Goal: Task Accomplishment & Management: Manage account settings

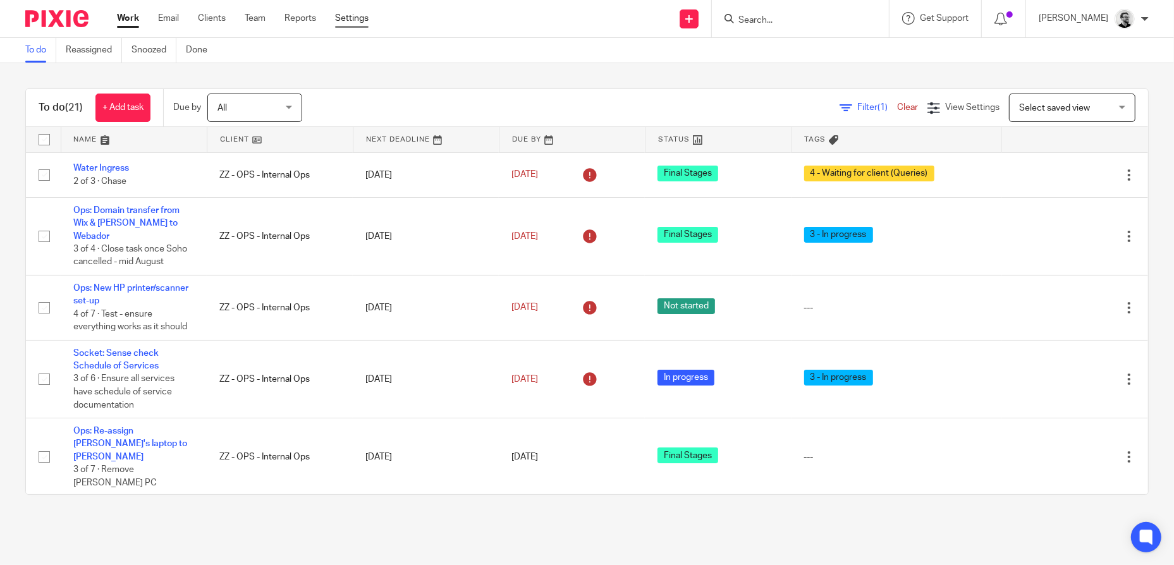
click at [353, 13] on link "Settings" at bounding box center [352, 18] width 34 height 13
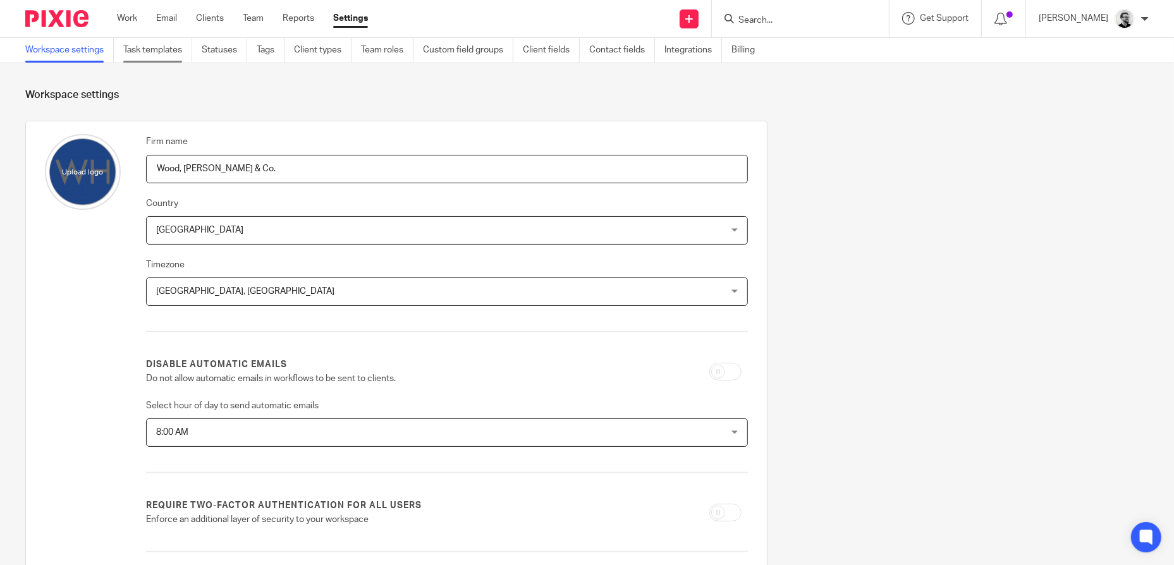
click at [150, 52] on link "Task templates" at bounding box center [157, 50] width 69 height 25
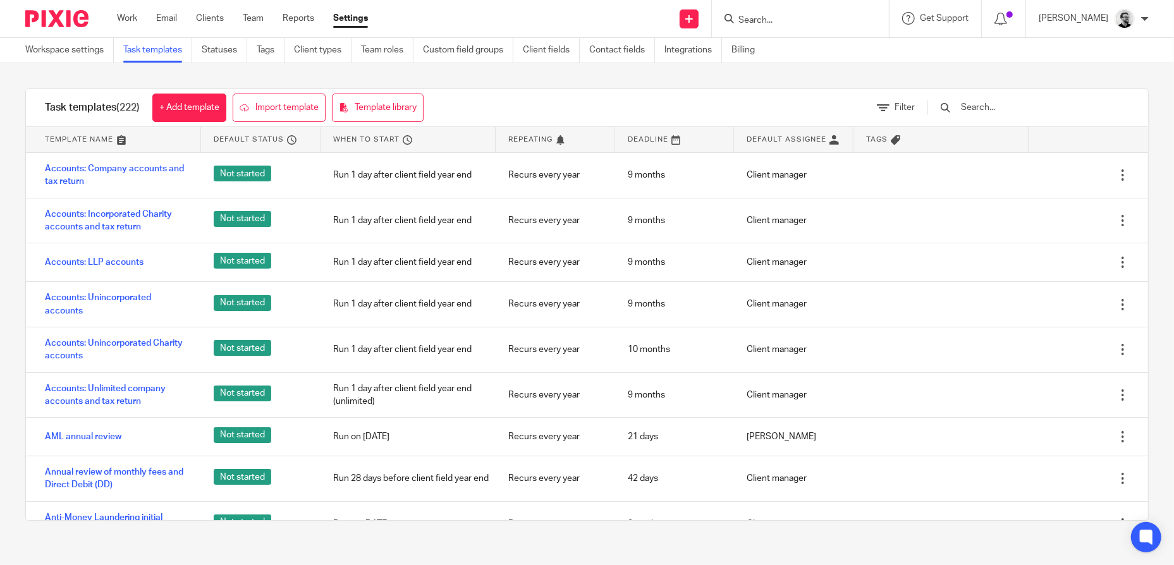
click at [992, 106] on input "text" at bounding box center [1033, 108] width 147 height 14
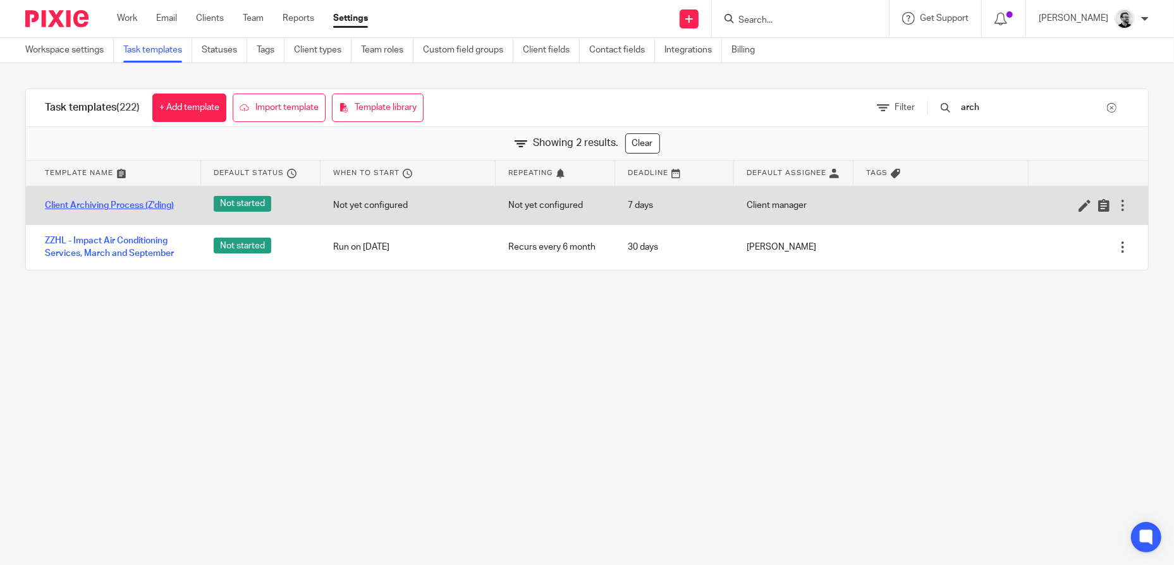
type input "arch"
click at [127, 204] on link "Client Archiving Process (Z'ding)" at bounding box center [109, 205] width 129 height 13
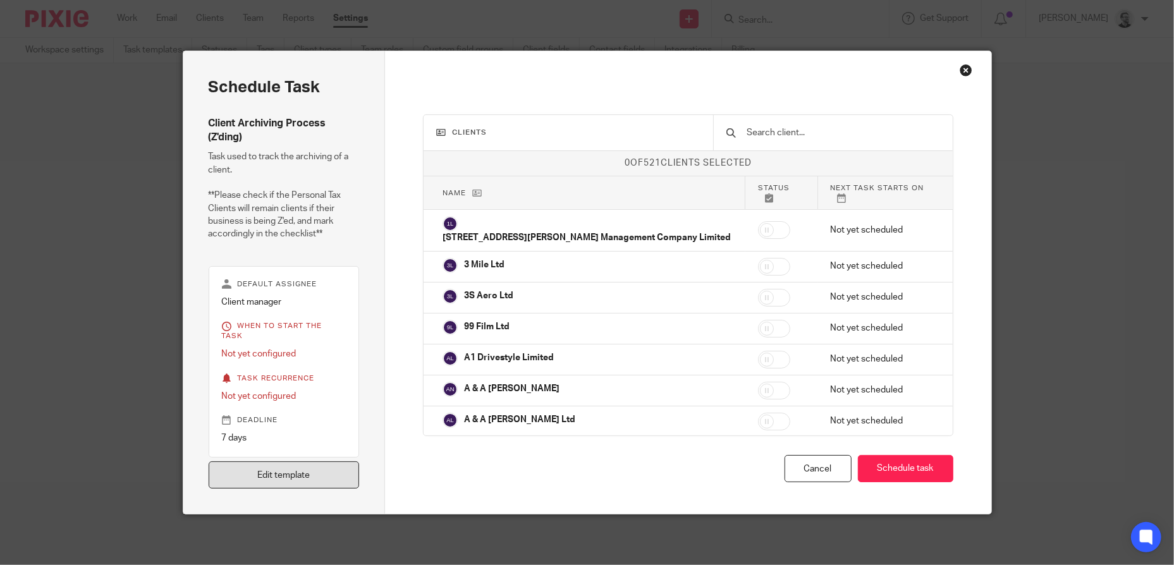
click at [299, 467] on link "Edit template" at bounding box center [284, 475] width 151 height 27
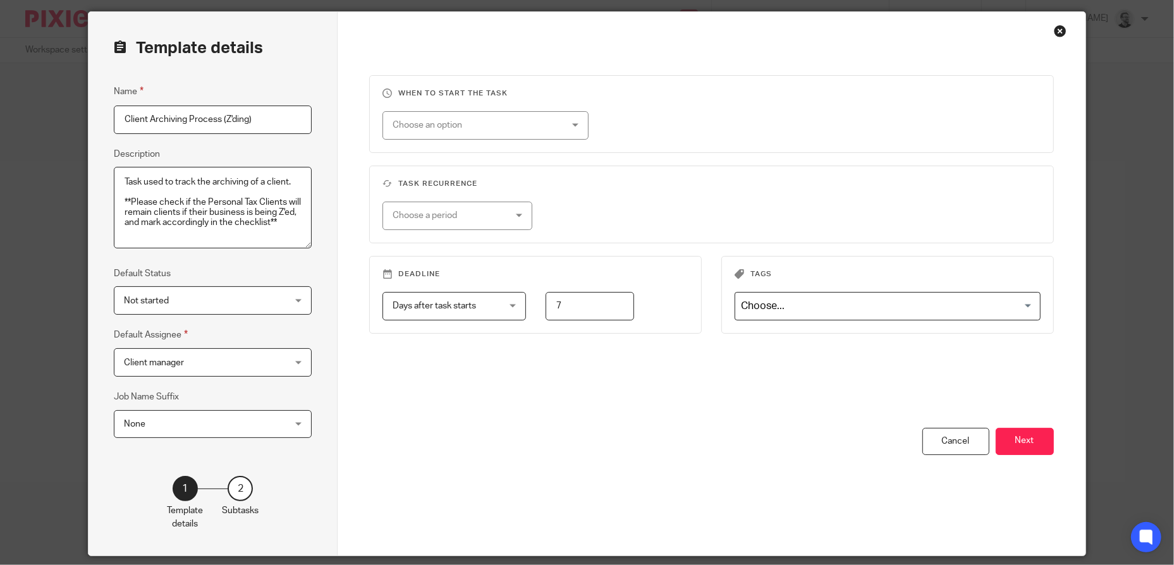
scroll to position [82, 0]
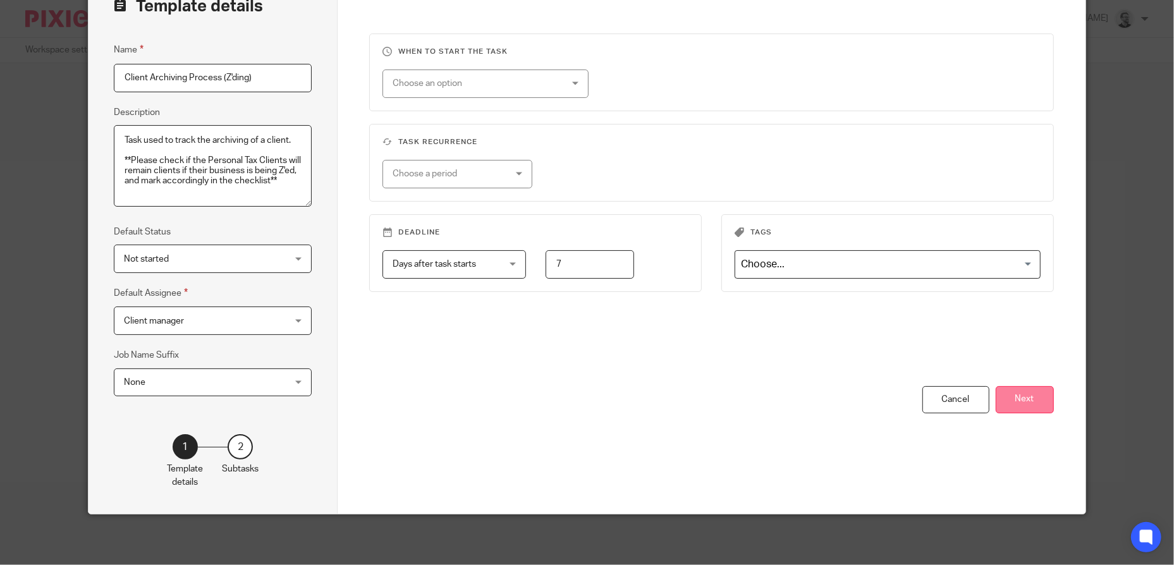
click at [1010, 394] on button "Next" at bounding box center [1025, 399] width 58 height 27
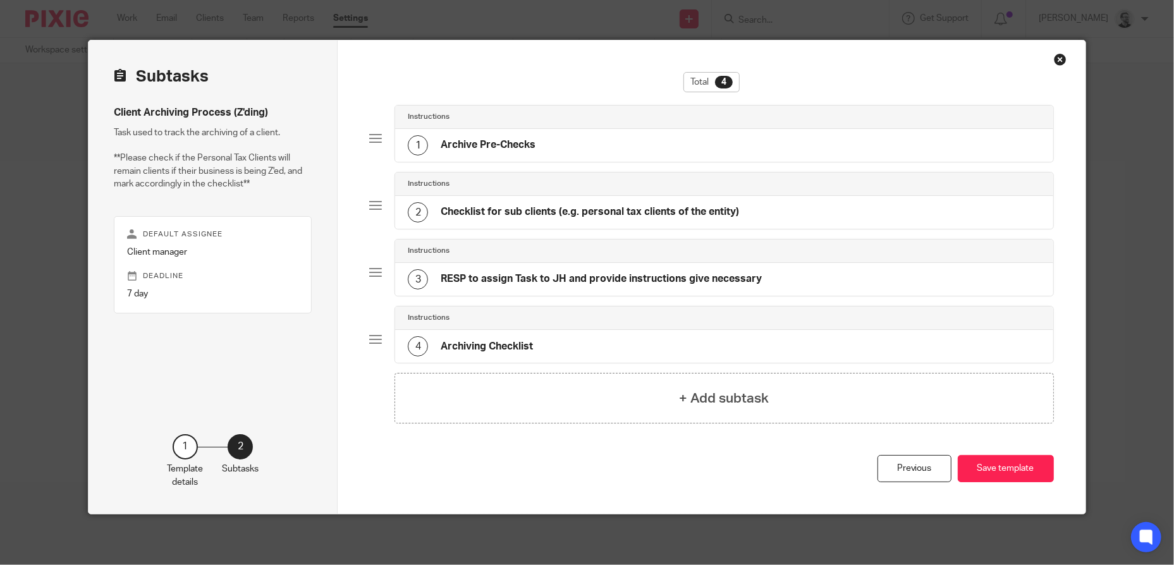
scroll to position [10, 0]
click at [590, 156] on div "1 Archive Pre-Checks" at bounding box center [724, 146] width 658 height 33
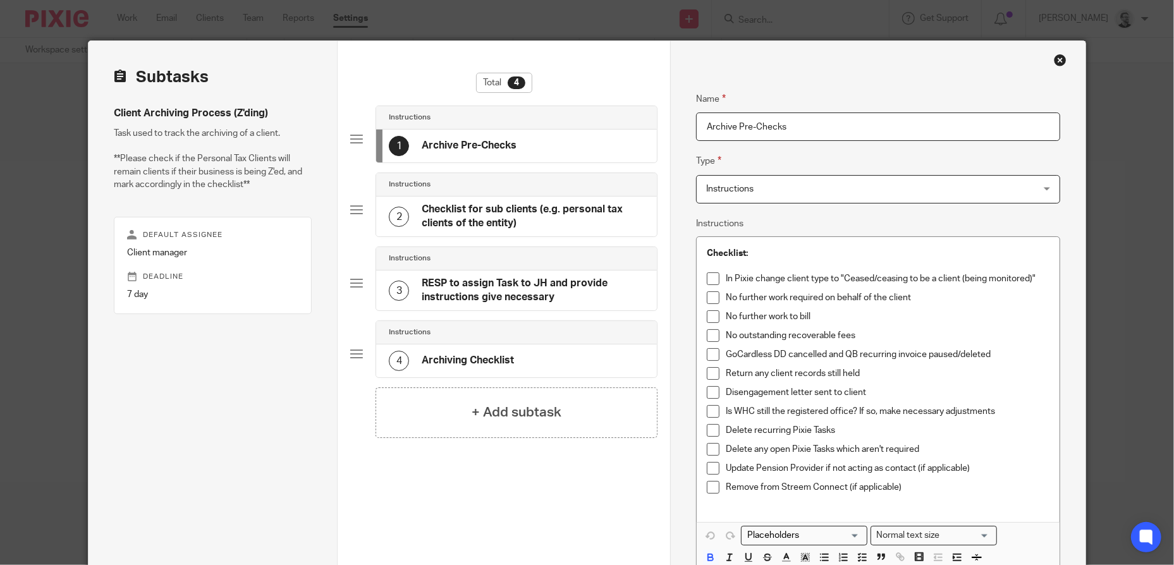
scroll to position [73, 0]
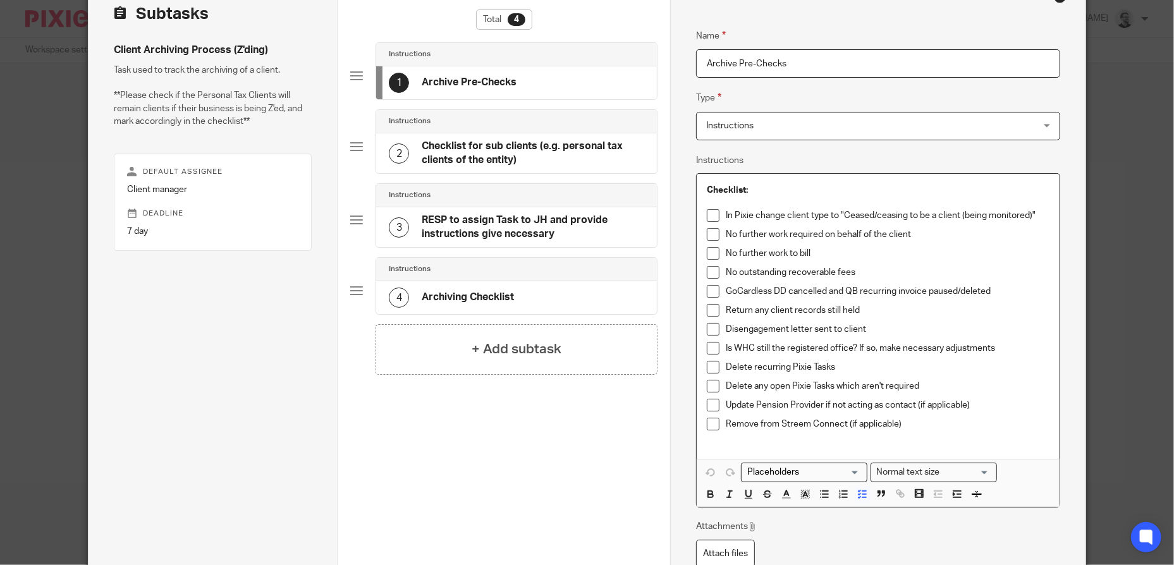
click at [926, 425] on p "Remove from Streem Connect (if applicable)" at bounding box center [888, 424] width 324 height 13
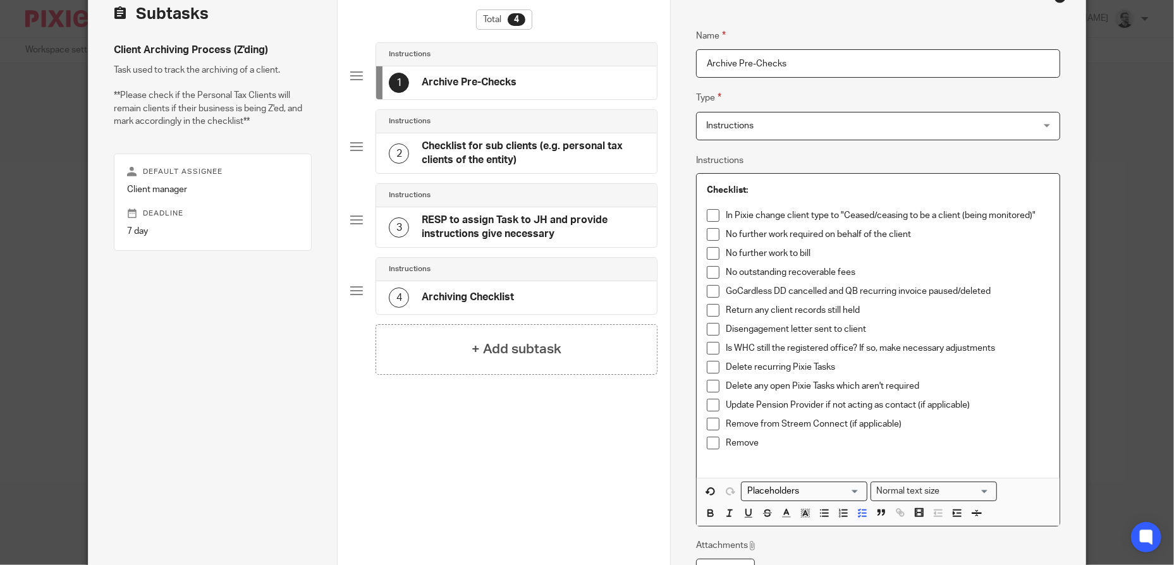
click at [774, 442] on p "Remove" at bounding box center [888, 443] width 324 height 13
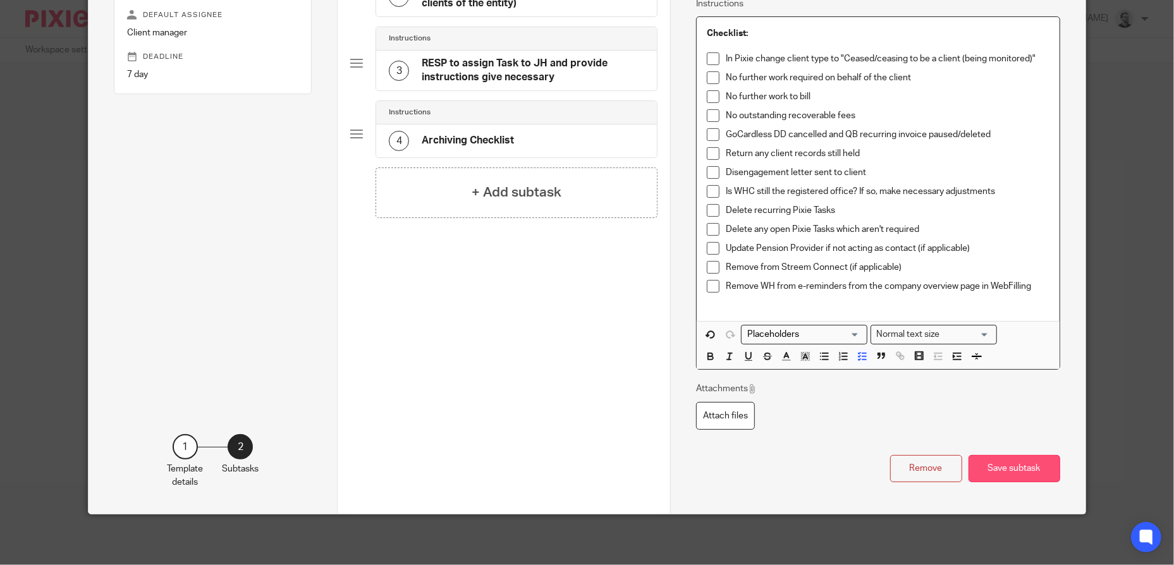
click at [987, 462] on button "Save subtask" at bounding box center [1015, 468] width 92 height 27
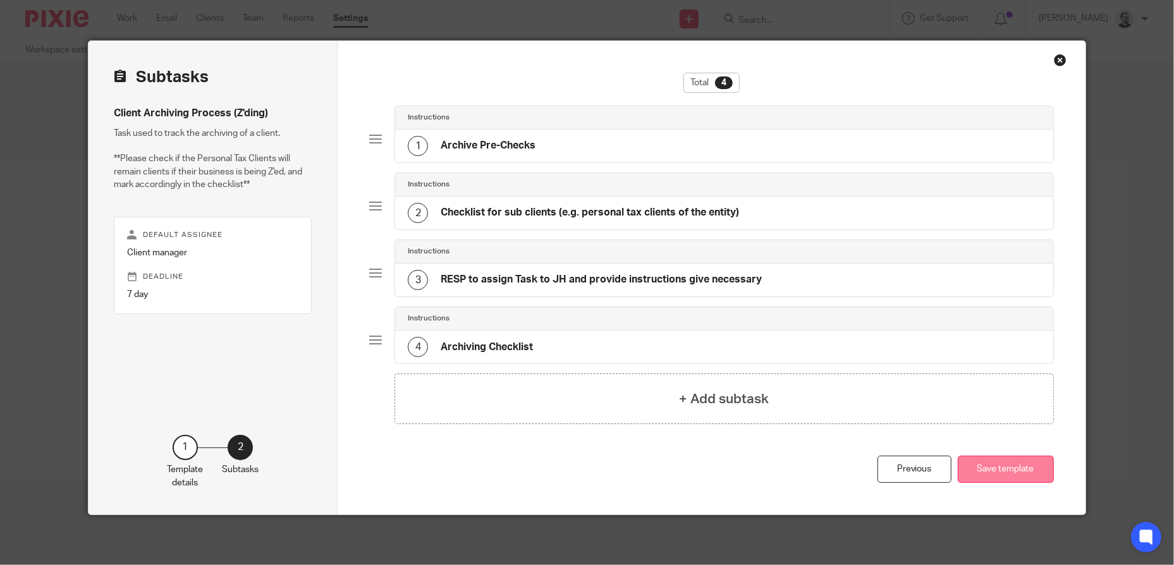
click at [985, 463] on button "Save template" at bounding box center [1006, 469] width 96 height 27
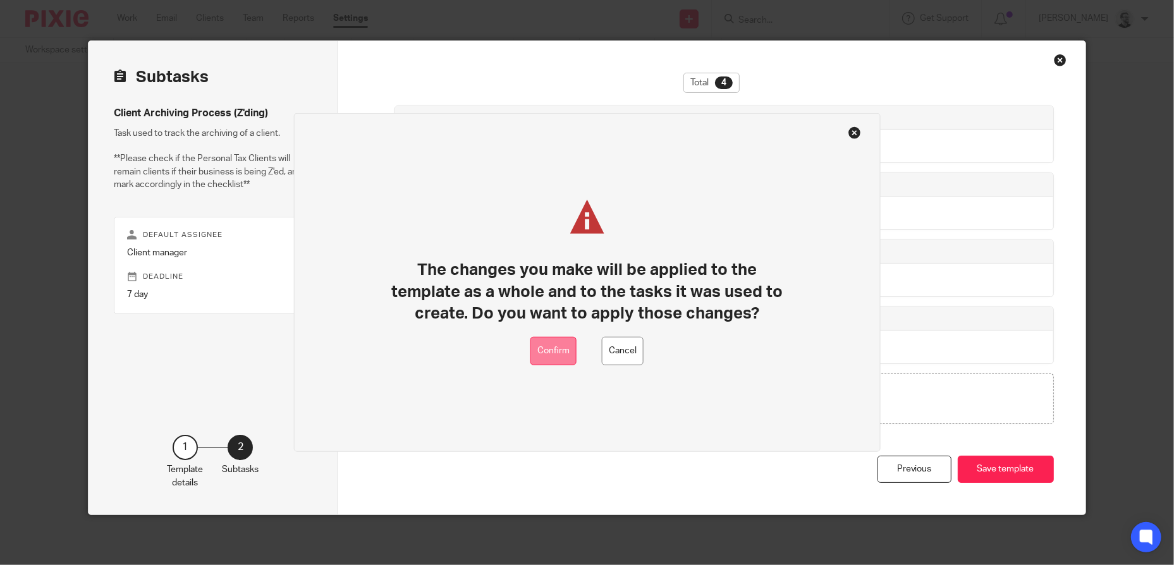
click at [538, 343] on button "Confirm" at bounding box center [553, 351] width 46 height 28
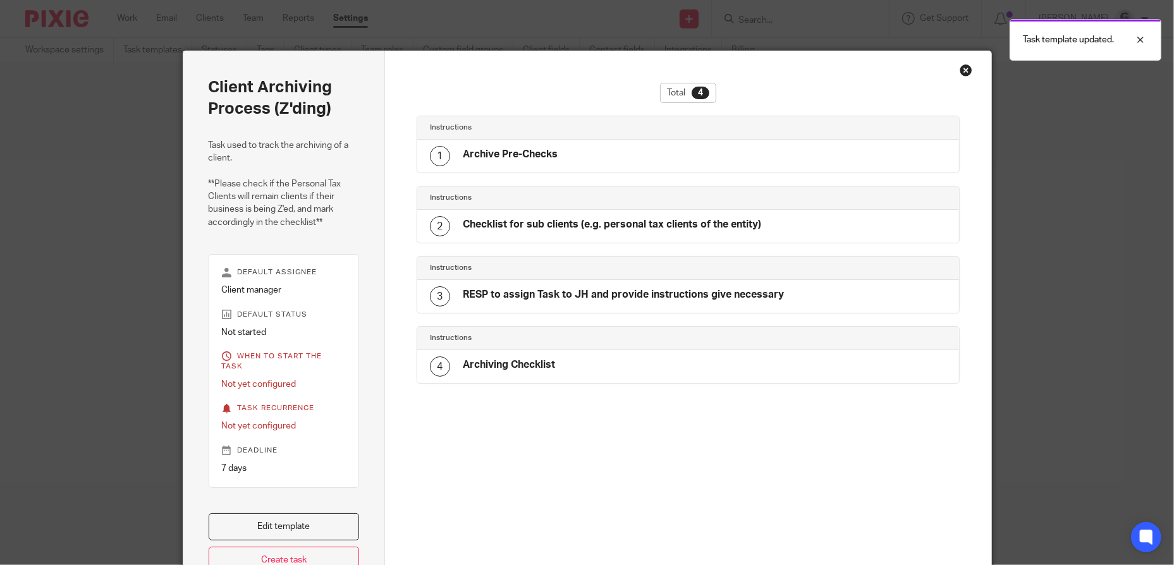
drag, startPoint x: 960, startPoint y: 66, endPoint x: 931, endPoint y: 47, distance: 34.4
click at [960, 66] on div "Close this dialog window" at bounding box center [966, 70] width 13 height 13
